Goal: Task Accomplishment & Management: Manage account settings

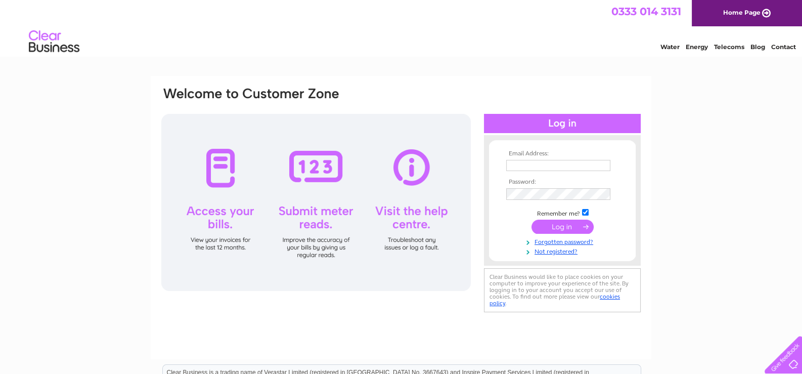
type input "info@msalltrades.co.uk"
click at [561, 224] on input "submit" at bounding box center [562, 226] width 62 height 14
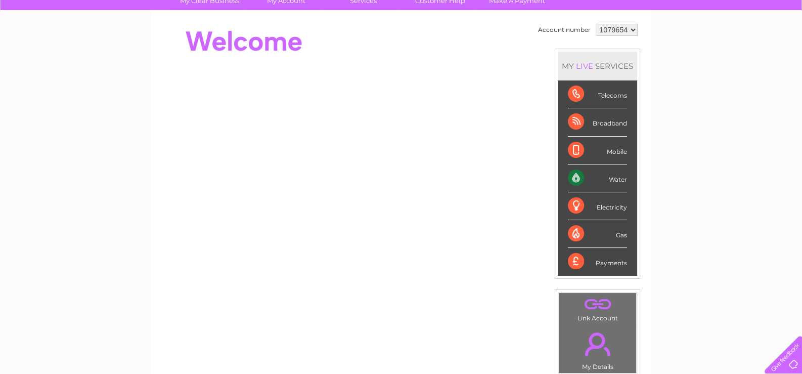
scroll to position [50, 0]
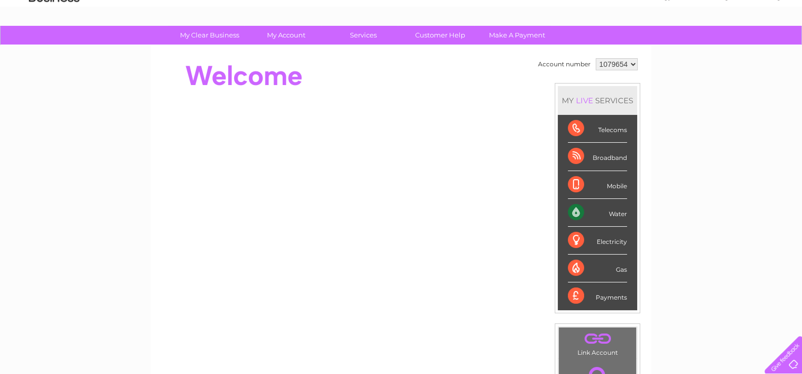
click at [611, 209] on div "Water" at bounding box center [597, 213] width 59 height 28
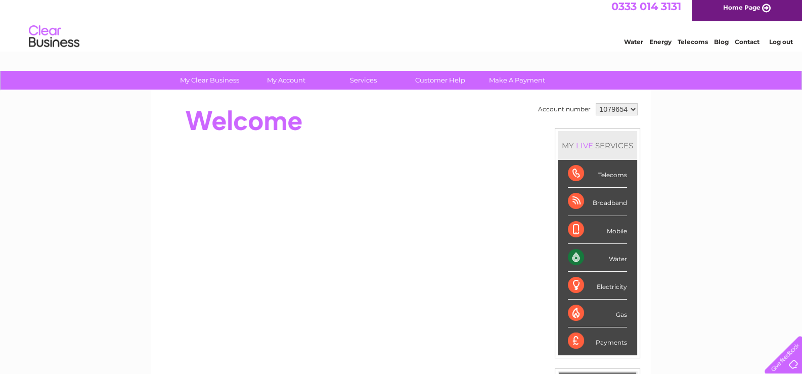
scroll to position [0, 0]
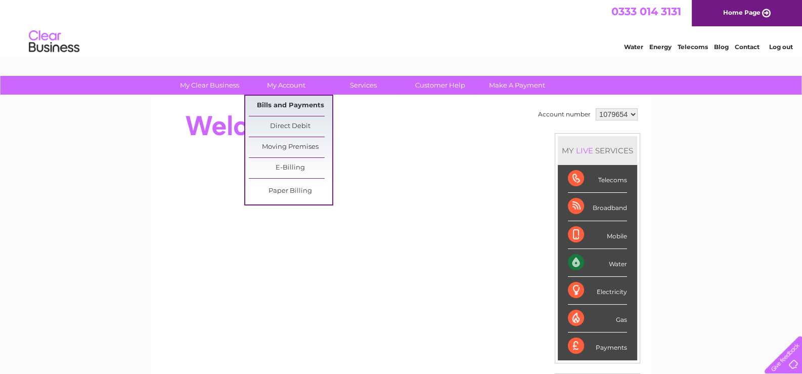
click at [284, 101] on link "Bills and Payments" at bounding box center [290, 106] width 83 height 20
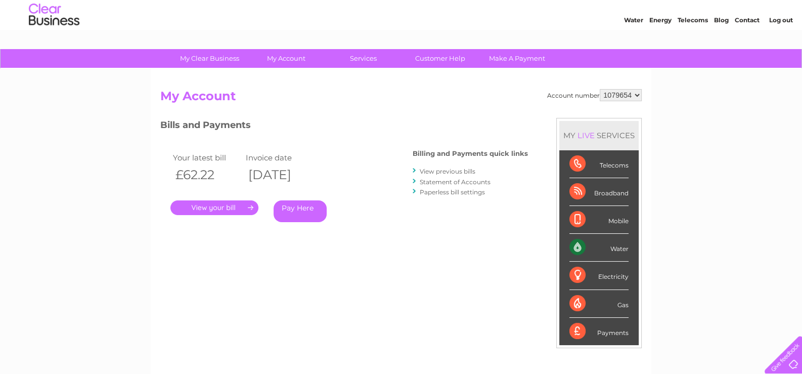
scroll to position [50, 0]
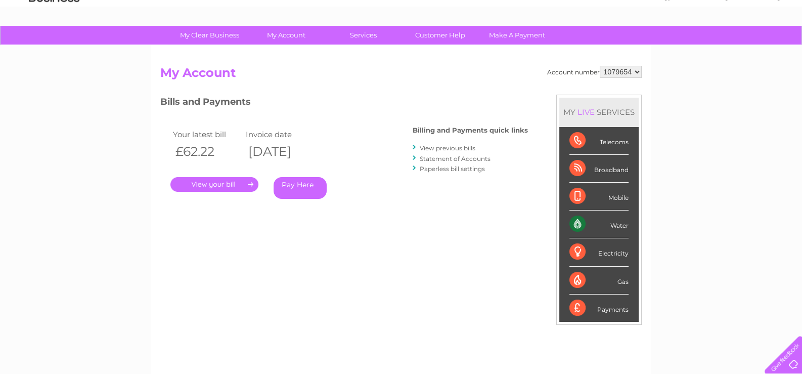
click at [213, 180] on link "." at bounding box center [214, 184] width 88 height 15
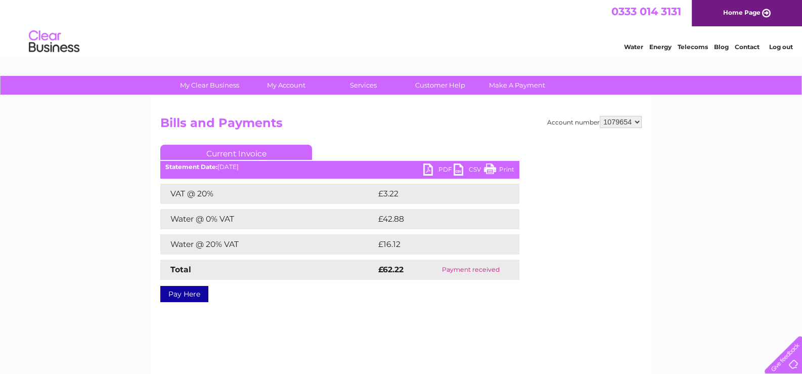
click at [440, 166] on link "PDF" at bounding box center [438, 170] width 30 height 15
click at [792, 43] on li "Log out" at bounding box center [780, 46] width 30 height 13
click at [785, 46] on link "Log out" at bounding box center [780, 47] width 24 height 8
